Goal: Information Seeking & Learning: Understand process/instructions

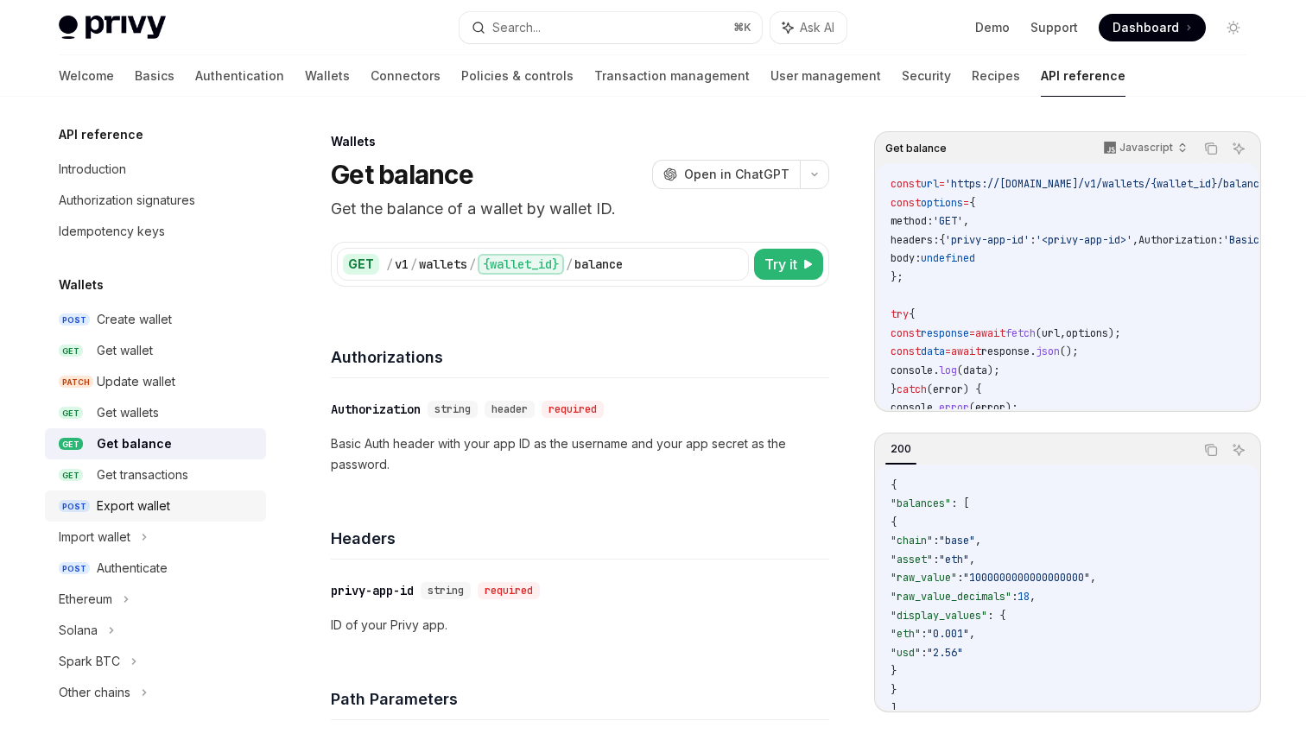
scroll to position [1307, 0]
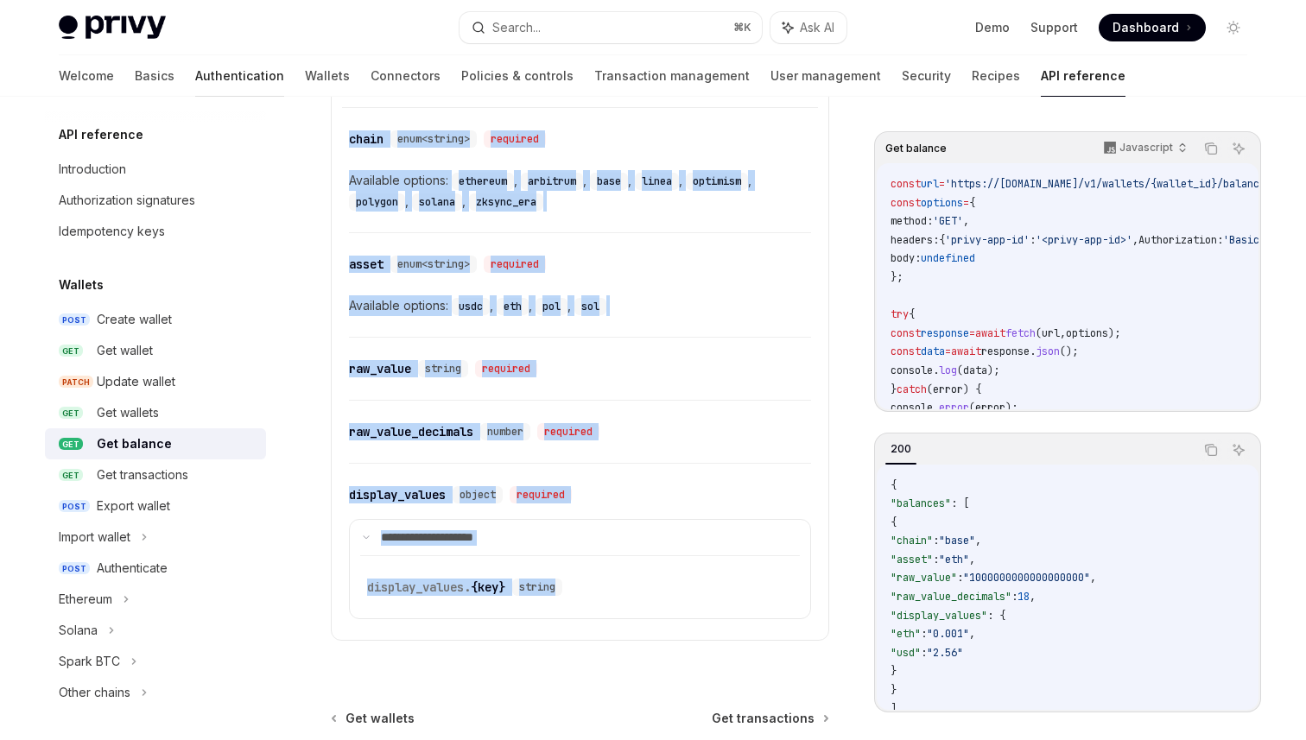
click at [195, 79] on link "Authentication" at bounding box center [239, 75] width 89 height 41
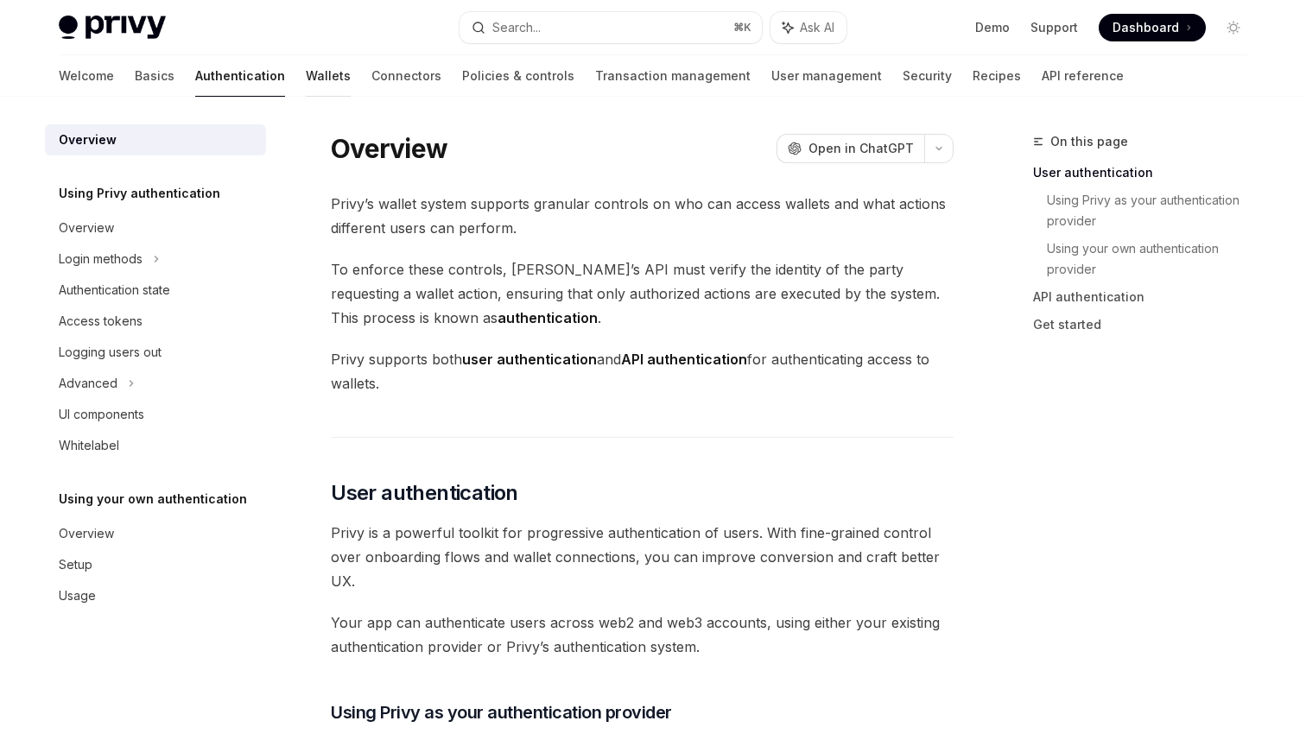
click at [306, 80] on link "Wallets" at bounding box center [328, 75] width 45 height 41
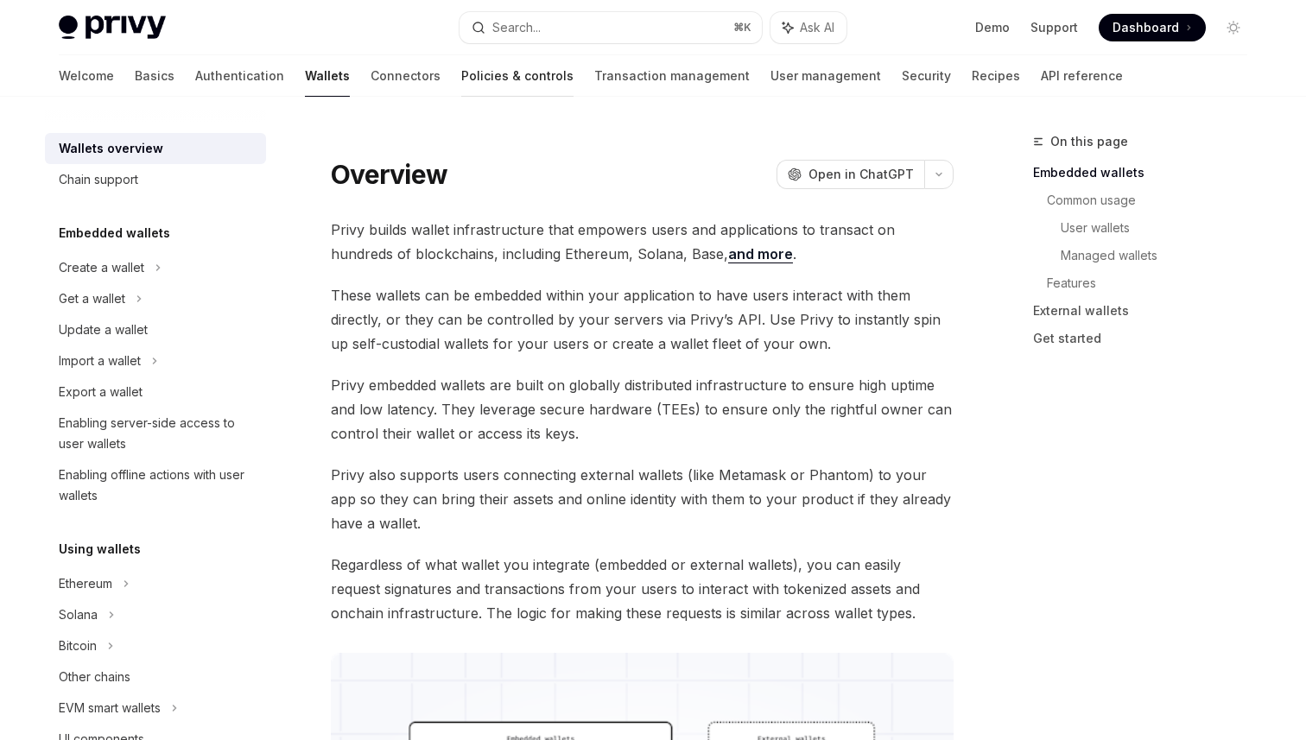
click at [461, 79] on link "Policies & controls" at bounding box center [517, 75] width 112 height 41
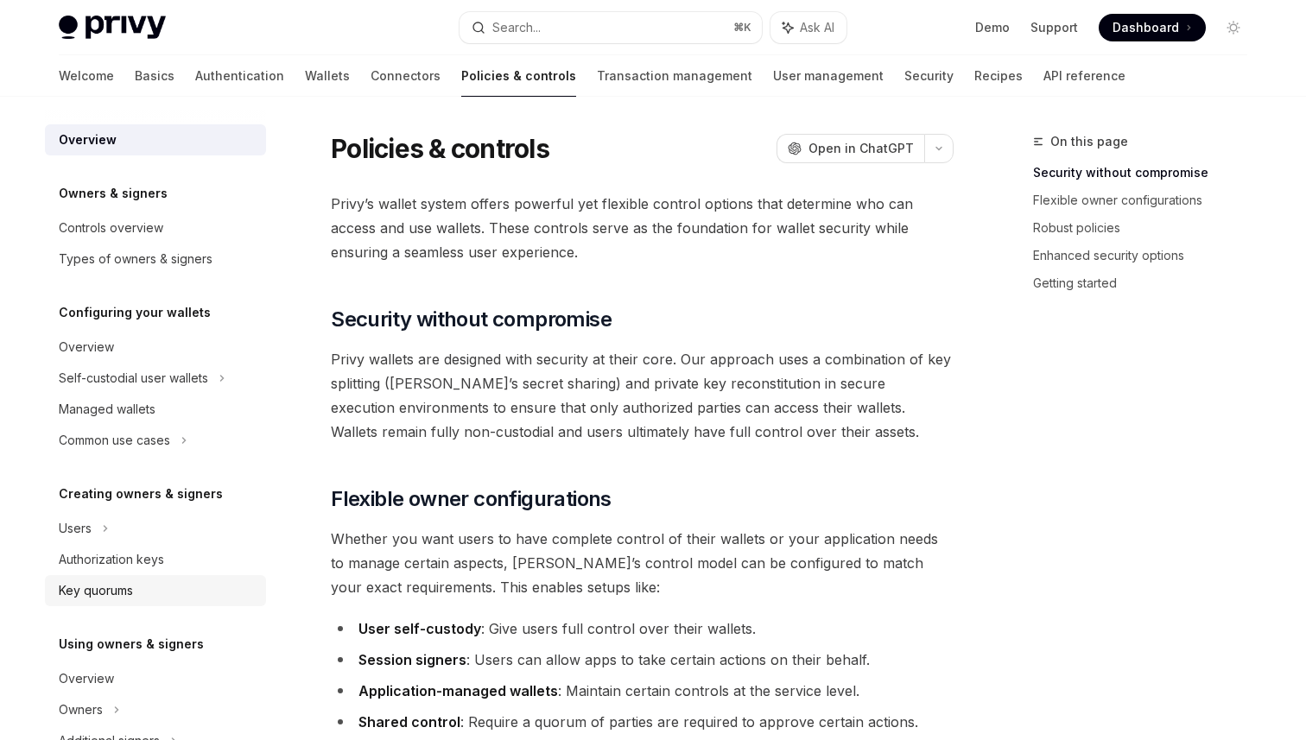
click at [91, 596] on div "Key quorums" at bounding box center [96, 590] width 74 height 21
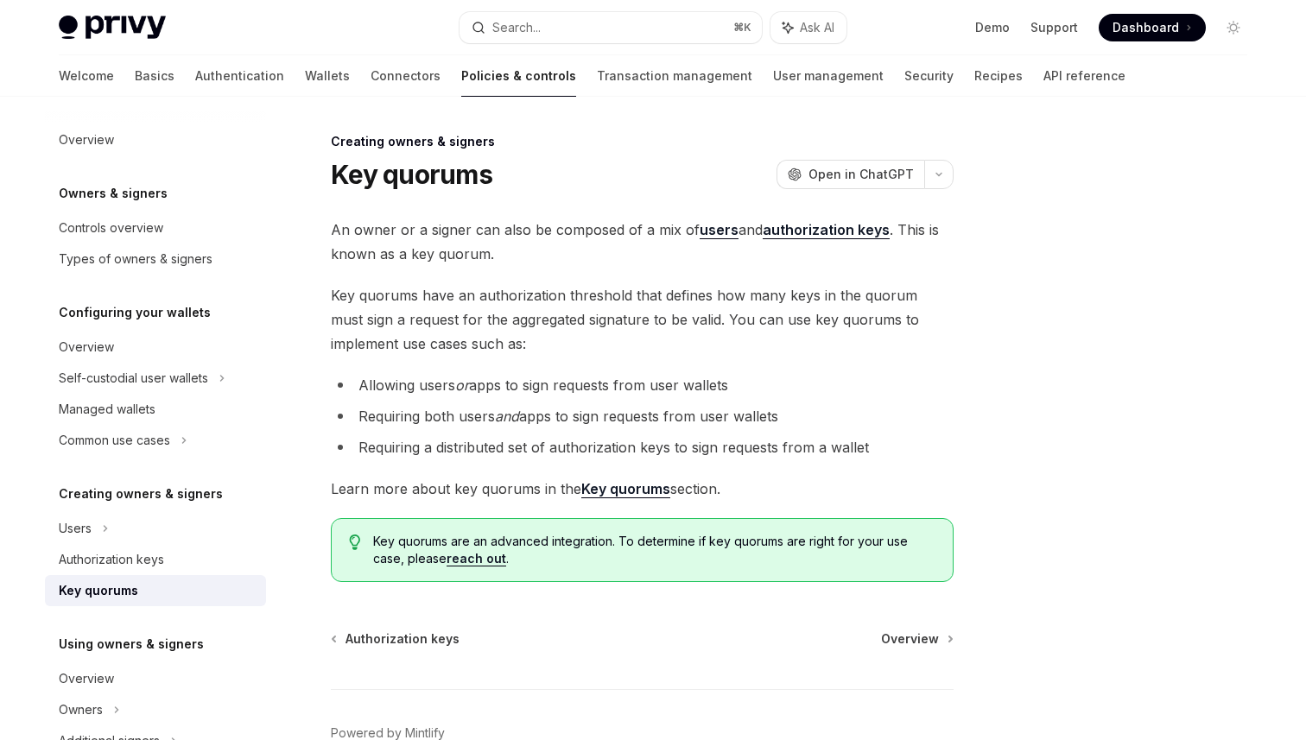
click at [618, 487] on strong "Key quorums" at bounding box center [625, 488] width 89 height 17
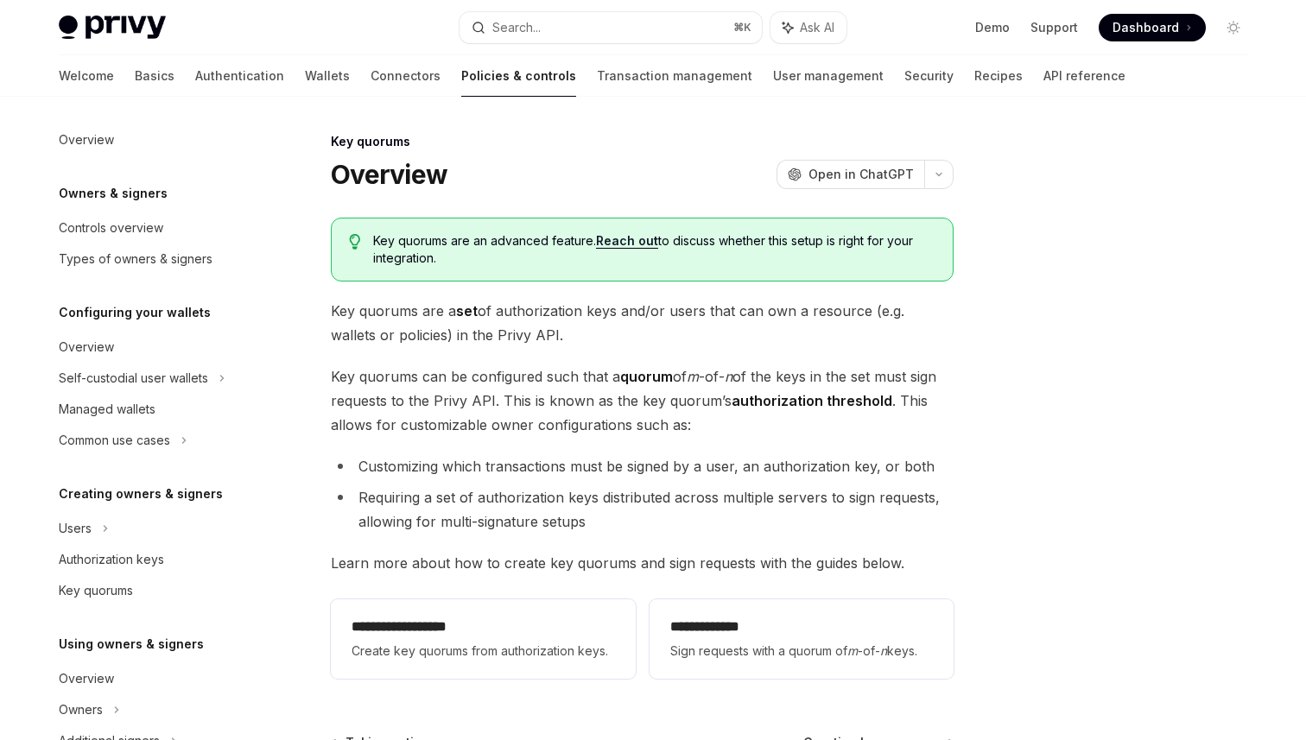
scroll to position [472, 0]
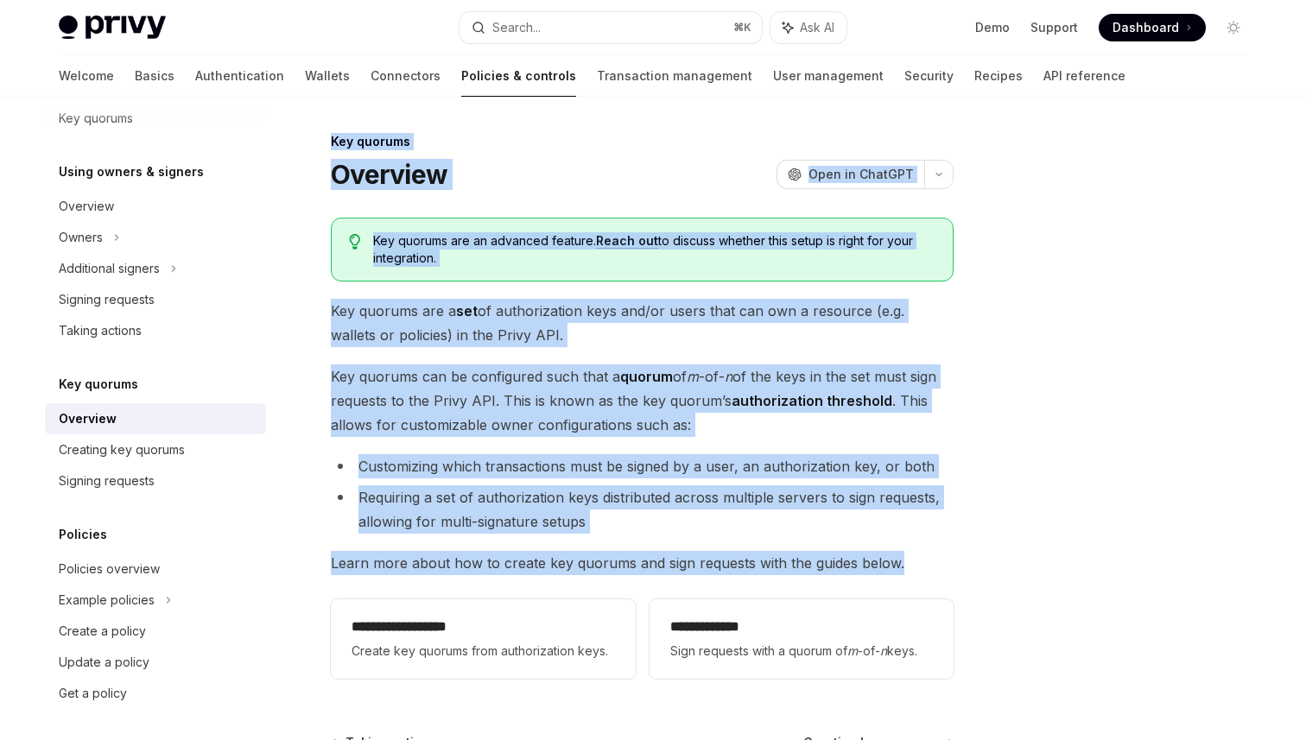
drag, startPoint x: 330, startPoint y: 138, endPoint x: 907, endPoint y: 569, distance: 720.2
click at [907, 569] on div "**********" at bounding box center [480, 536] width 954 height 811
copy div "Key quorums Overview OpenAI Open in ChatGPT OpenAI Open in ChatGPT Key quorums …"
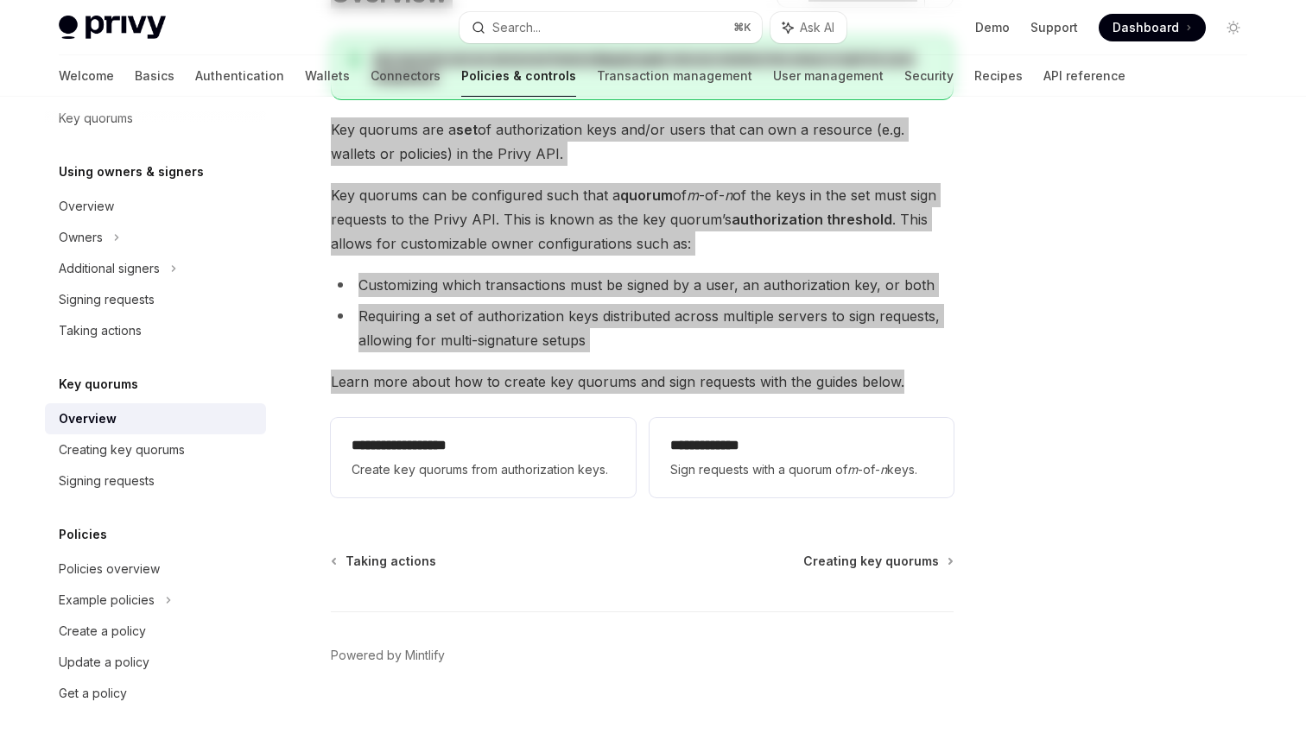
scroll to position [202, 0]
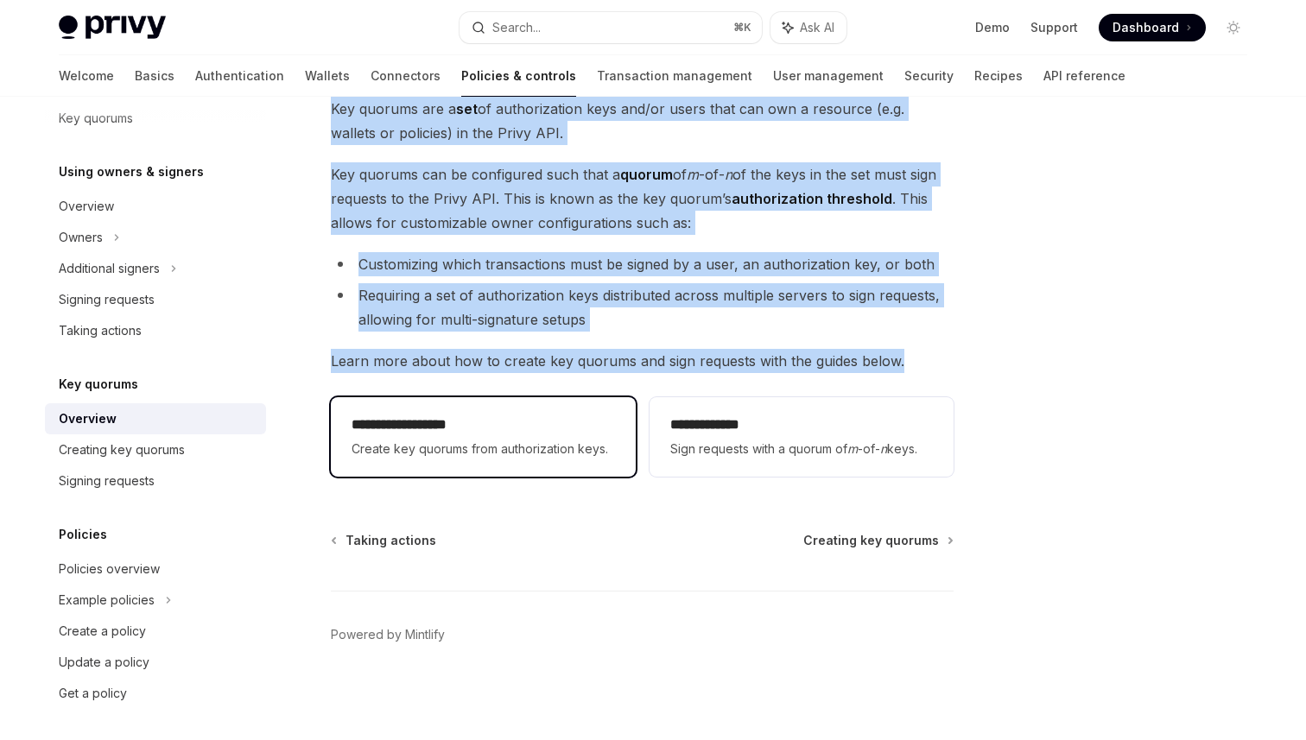
click at [409, 439] on span "Create key quorums from authorization keys." at bounding box center [483, 449] width 263 height 21
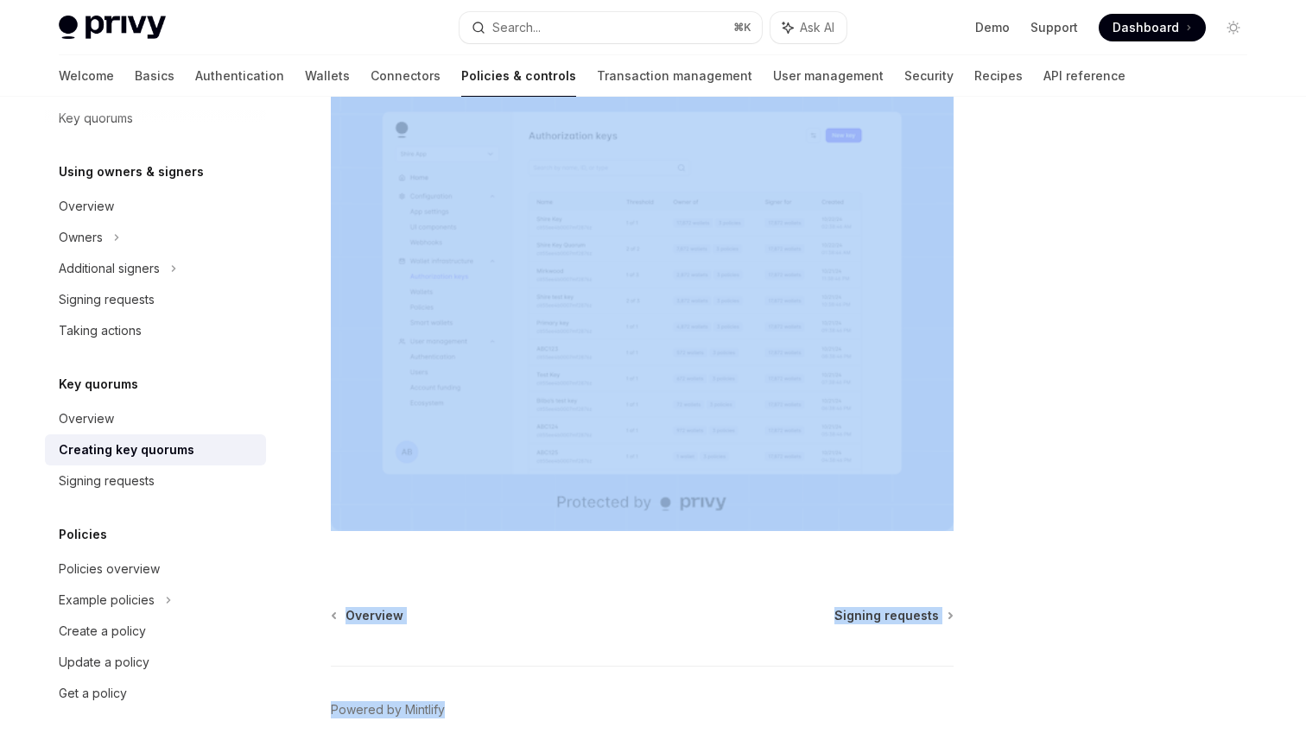
scroll to position [583, 0]
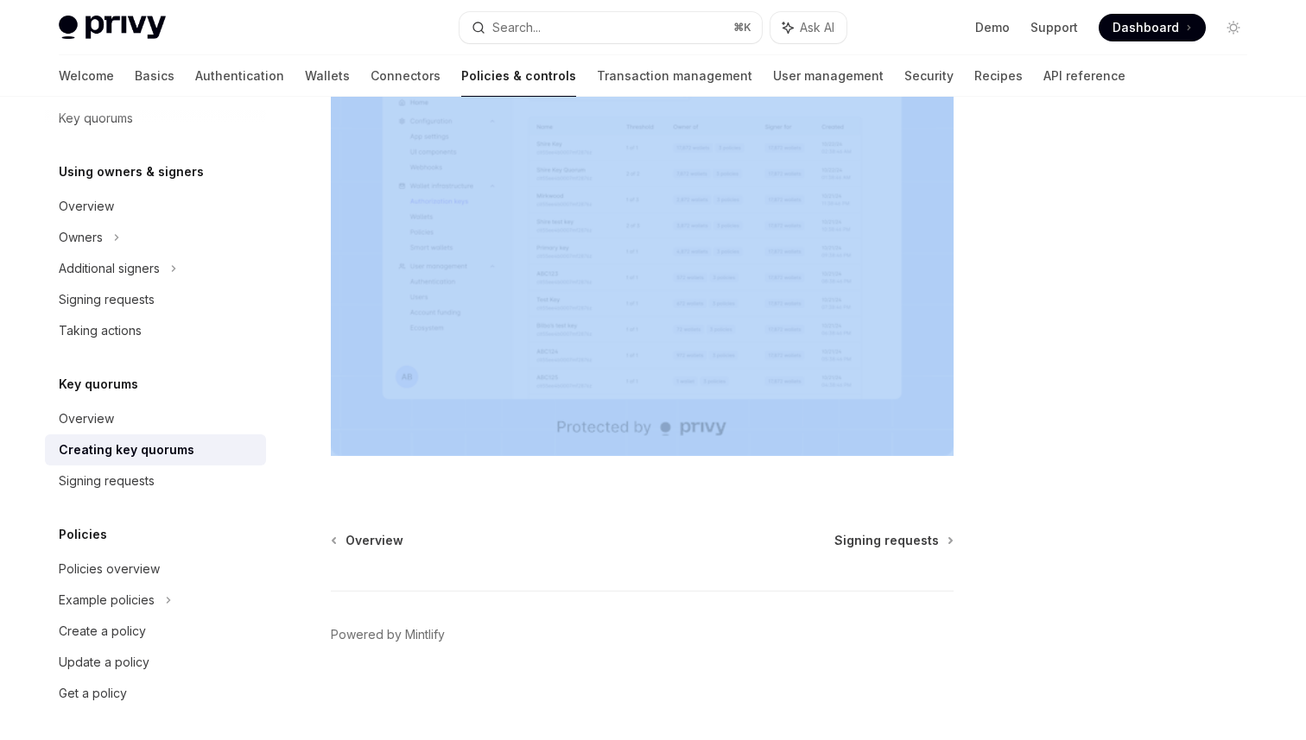
drag, startPoint x: 335, startPoint y: 174, endPoint x: 973, endPoint y: 464, distance: 701.2
click at [973, 464] on div "Key quorums Creating key quorums OpenAI Open in ChatGPT OpenAI Open in ChatGPT …" at bounding box center [653, 127] width 1216 height 1226
copy div "Creating key quorums OpenAI Open in ChatGPT OpenAI Open in ChatGPT To create a …"
click at [75, 484] on div "Signing requests" at bounding box center [107, 481] width 96 height 21
type textarea "*"
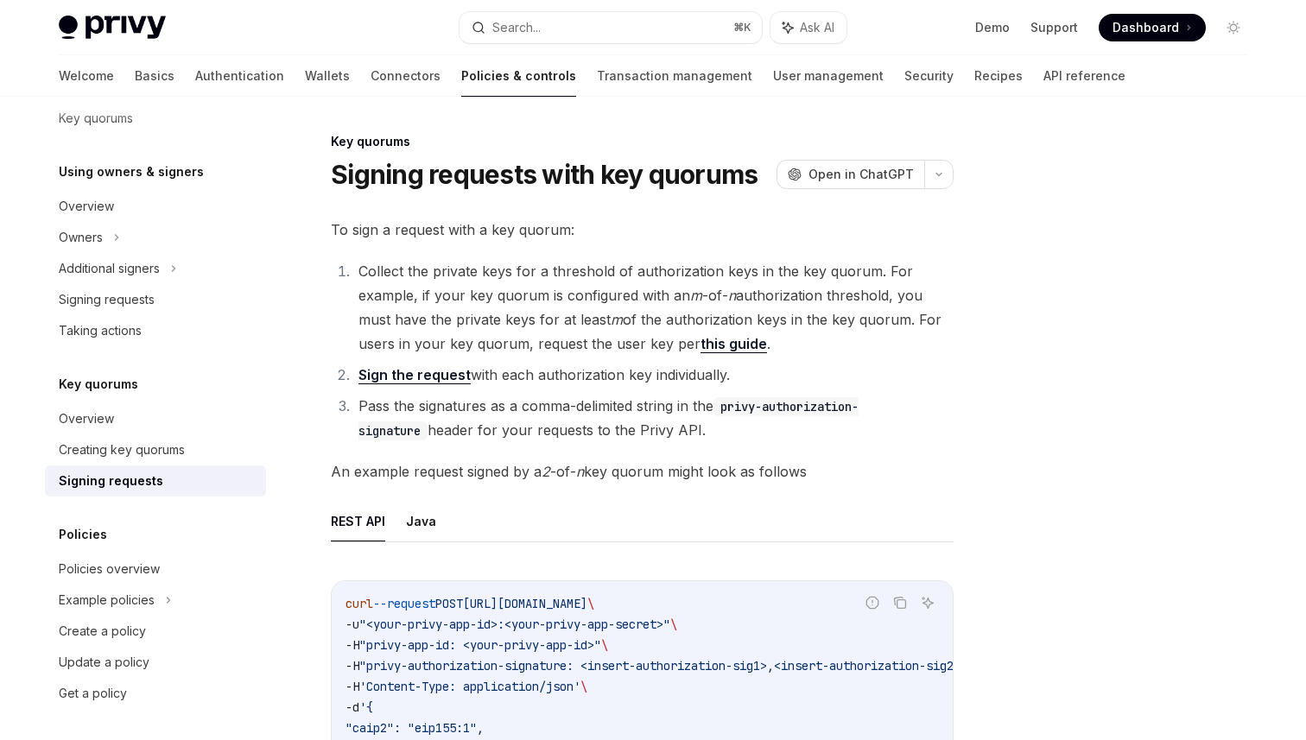
click at [332, 158] on div "Key quorums Signing requests with key quorums OpenAI Open in ChatGPT" at bounding box center [642, 161] width 623 height 57
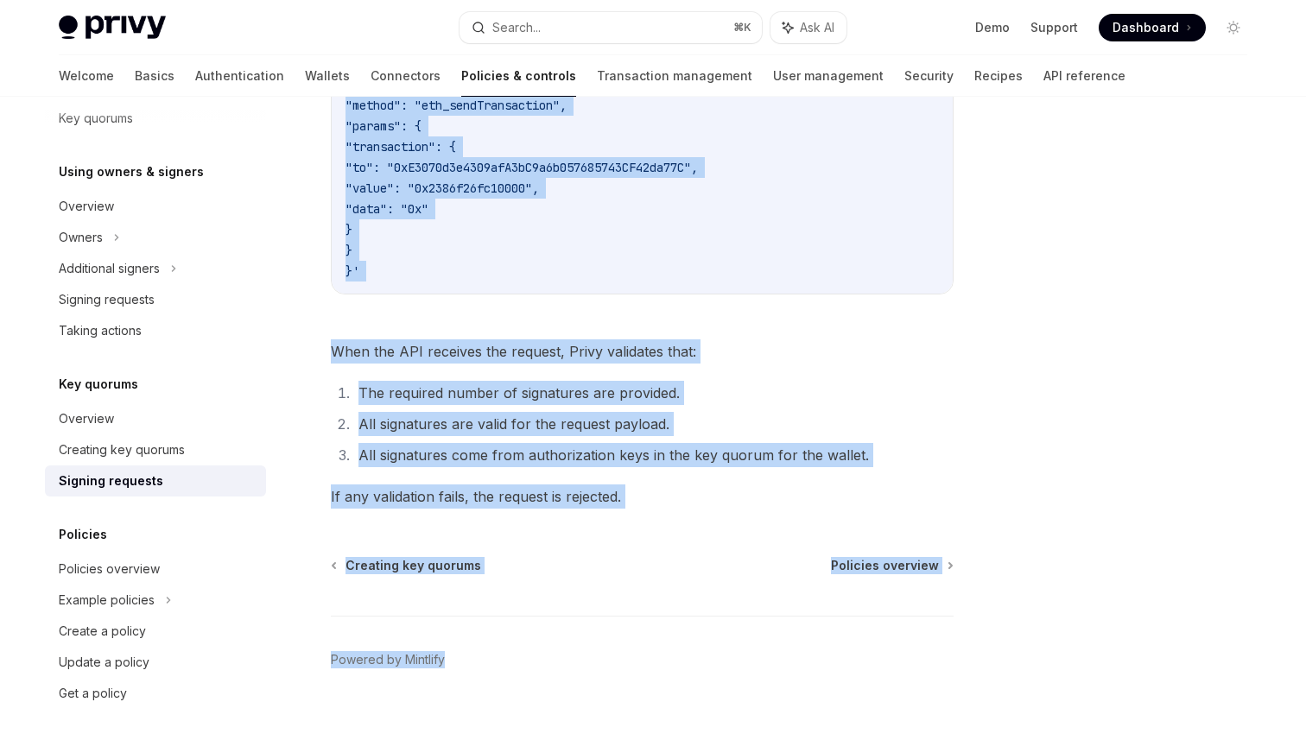
scroll to position [675, 0]
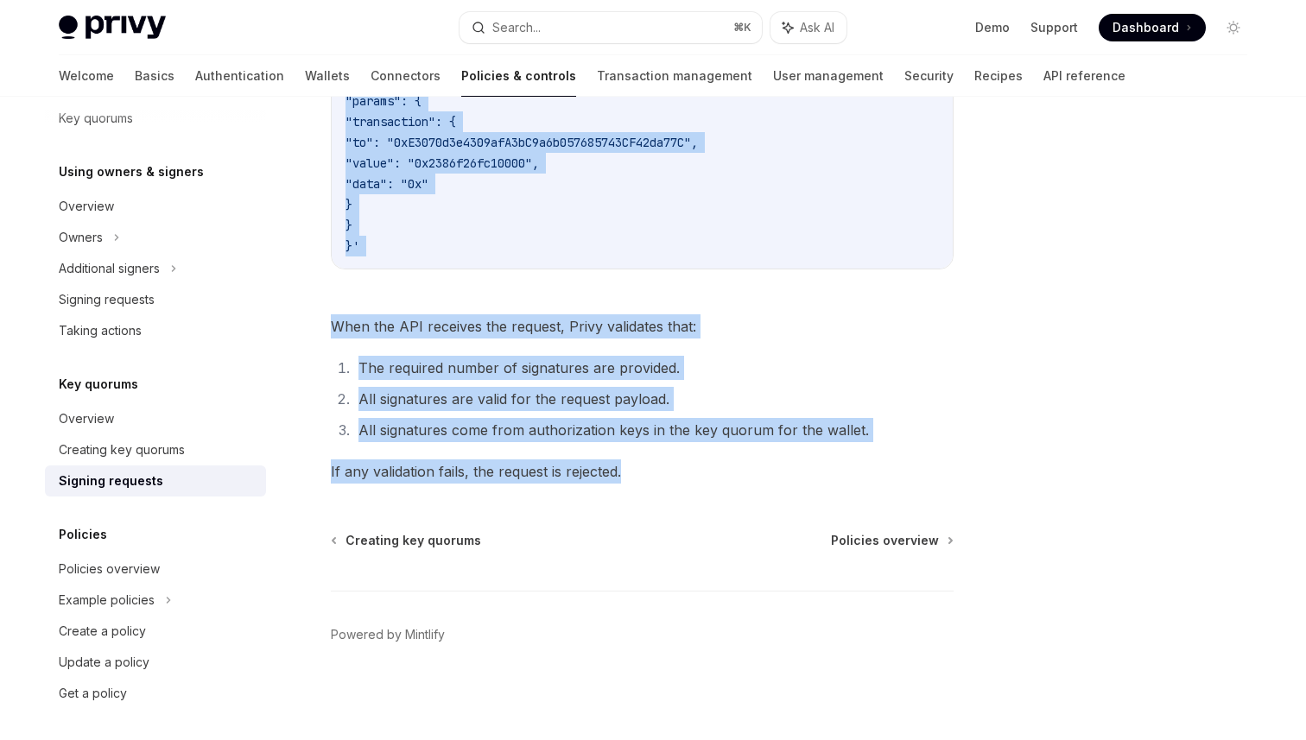
drag, startPoint x: 332, startPoint y: 172, endPoint x: 644, endPoint y: 481, distance: 439.7
click at [644, 481] on div "Key quorums Signing requests with key quorums OpenAI Open in ChatGPT OpenAI Ope…" at bounding box center [480, 101] width 954 height 1277
copy div "Signing requests with key quorums OpenAI Open in ChatGPT OpenAI Open in ChatGPT…"
